Goal: Transaction & Acquisition: Subscribe to service/newsletter

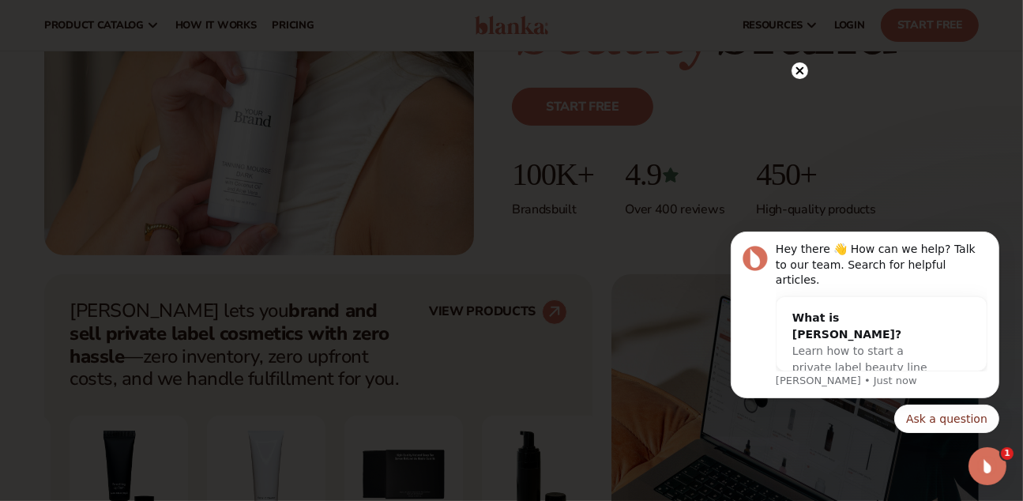
click at [800, 71] on icon at bounding box center [800, 70] width 8 height 8
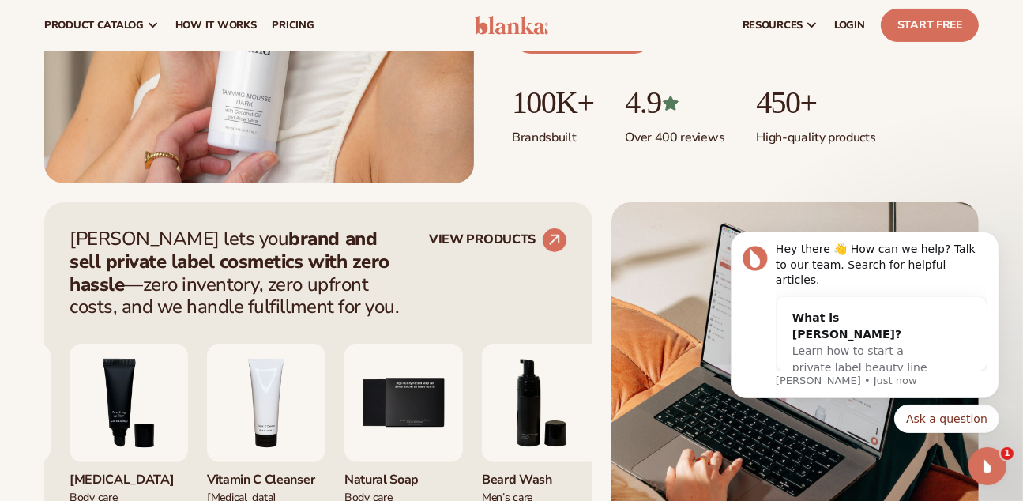
scroll to position [412, 0]
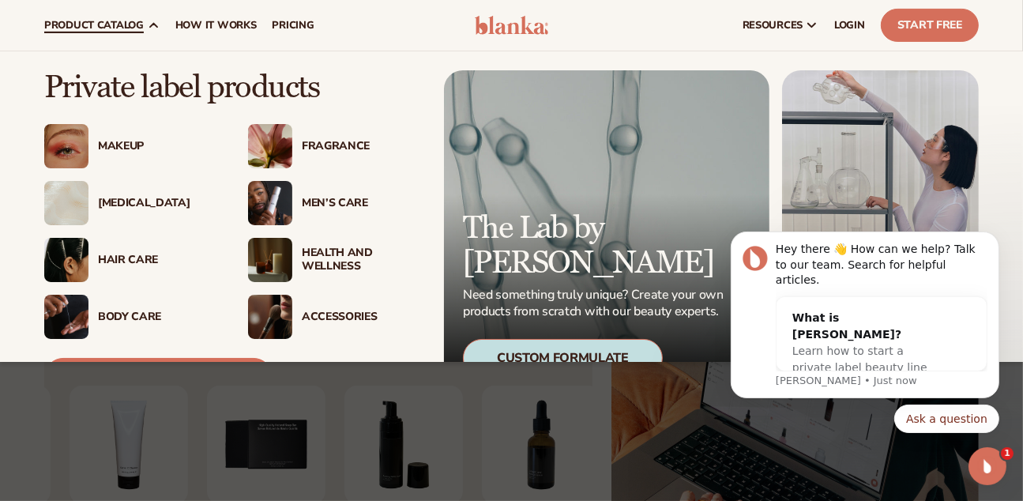
click at [128, 141] on div "Makeup" at bounding box center [157, 146] width 119 height 13
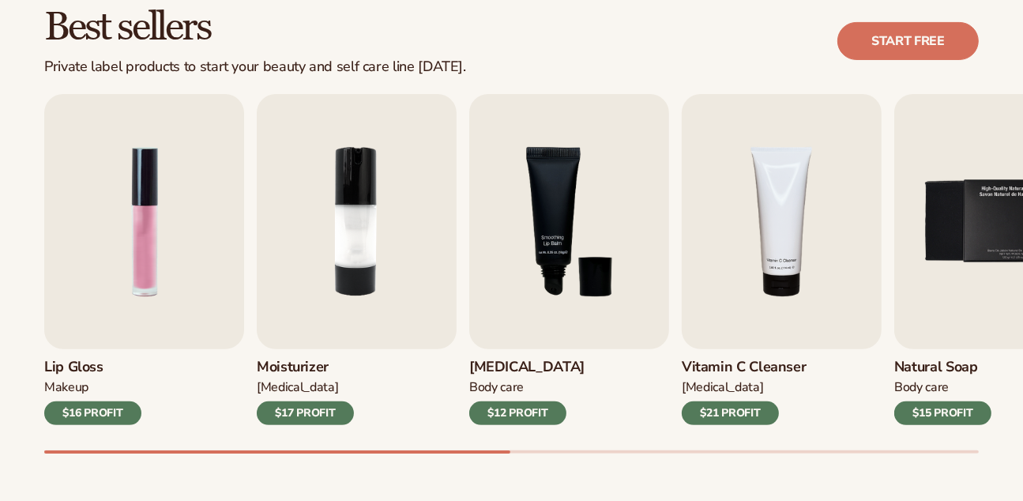
scroll to position [473, 0]
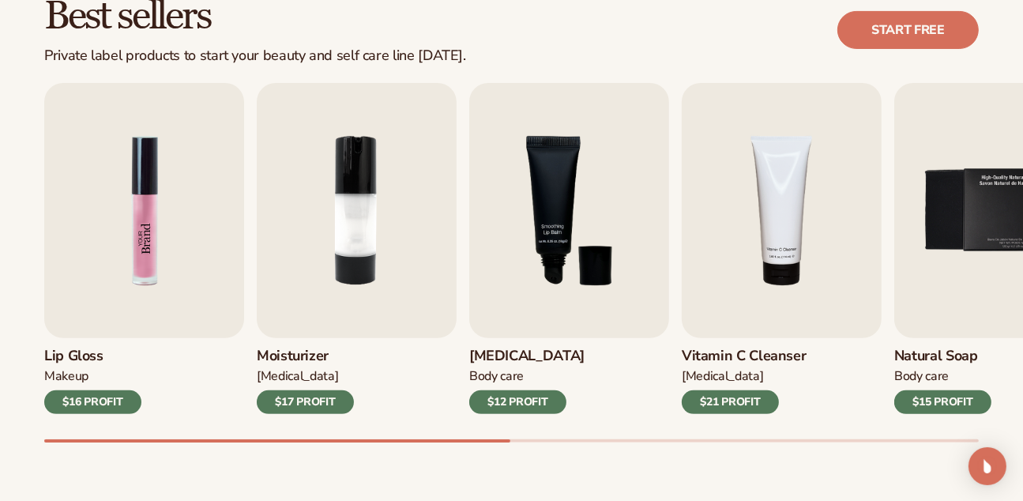
click at [145, 216] on img "1 / 9" at bounding box center [144, 210] width 200 height 255
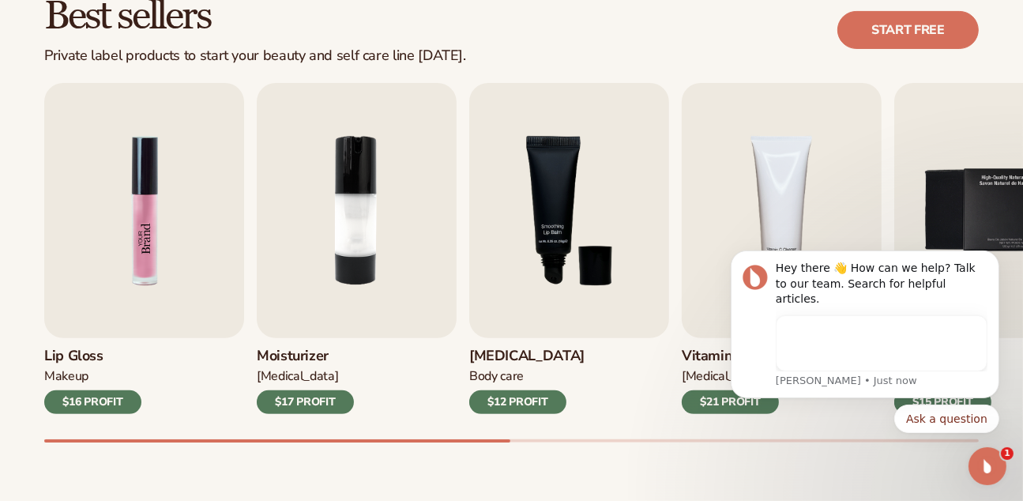
scroll to position [0, 0]
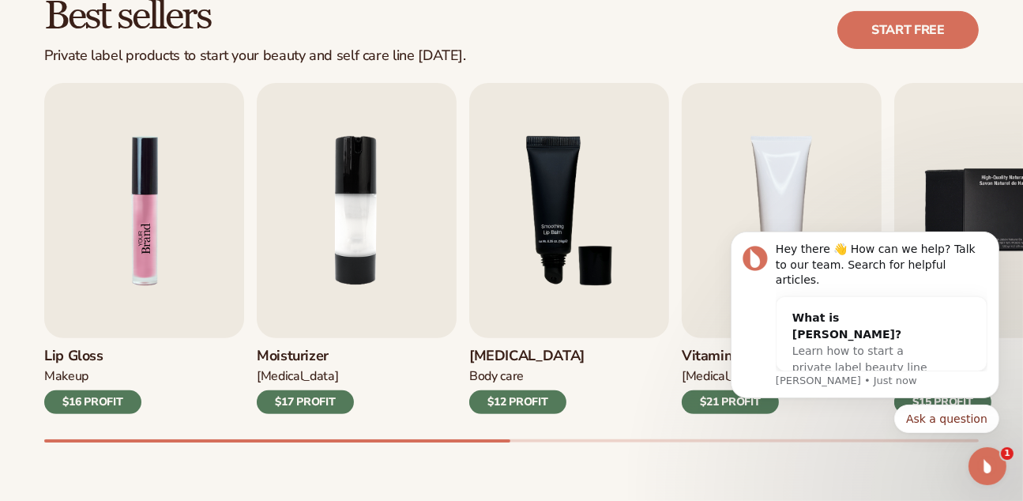
click at [145, 216] on img "1 / 9" at bounding box center [144, 210] width 200 height 255
click at [316, 197] on img "2 / 9" at bounding box center [357, 210] width 200 height 255
click at [380, 210] on img "2 / 9" at bounding box center [357, 210] width 200 height 255
click at [115, 240] on img "1 / 9" at bounding box center [144, 210] width 200 height 255
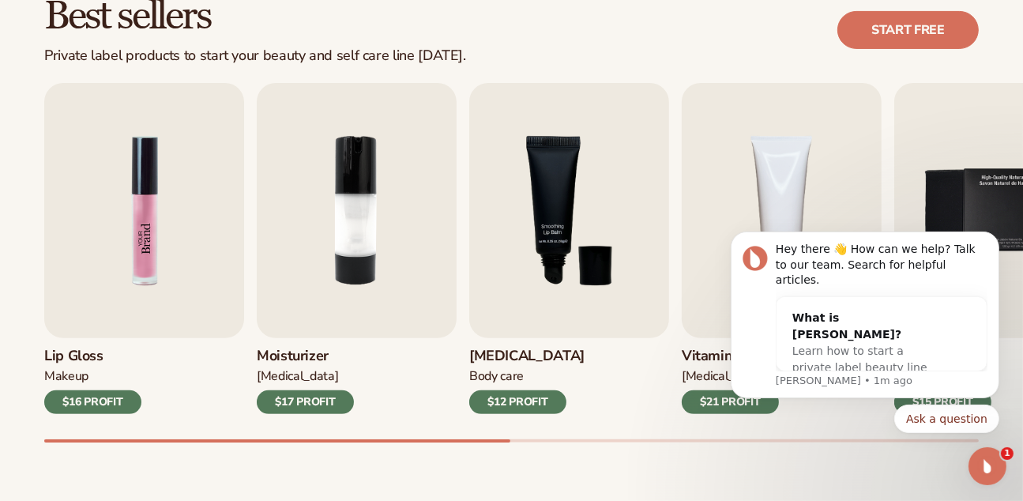
click at [115, 240] on img "1 / 9" at bounding box center [144, 210] width 200 height 255
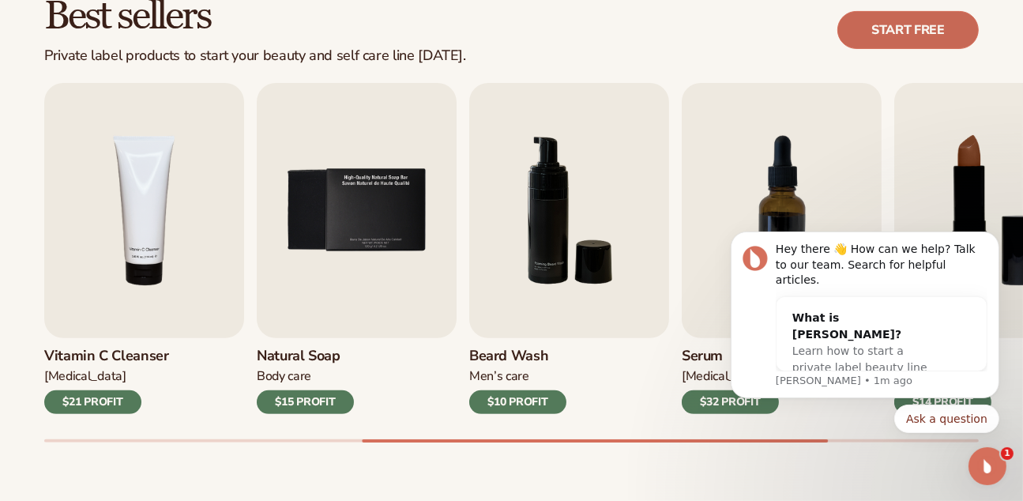
click at [954, 18] on link "Start free" at bounding box center [908, 30] width 141 height 38
